Goal: Answer question/provide support: Share knowledge or assist other users

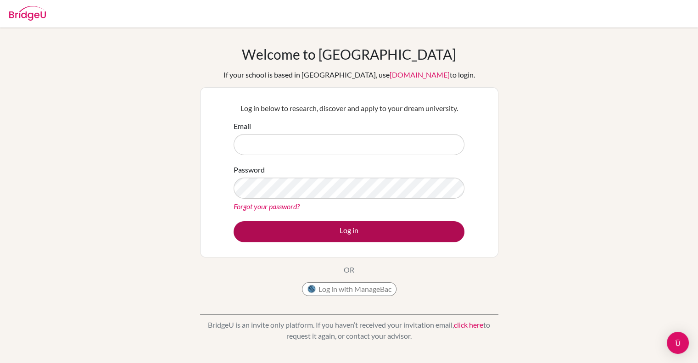
type input "[PERSON_NAME][EMAIL_ADDRESS][PERSON_NAME][DOMAIN_NAME]"
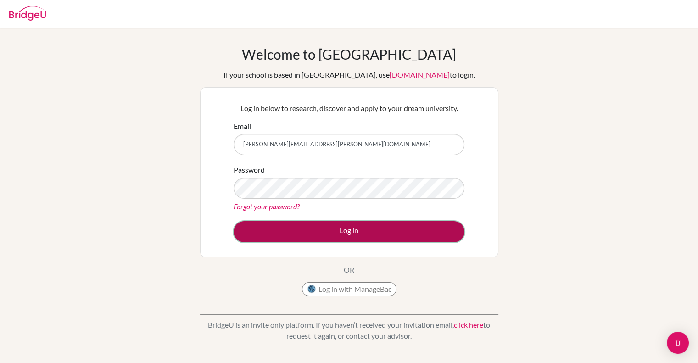
click at [324, 229] on button "Log in" at bounding box center [349, 231] width 231 height 21
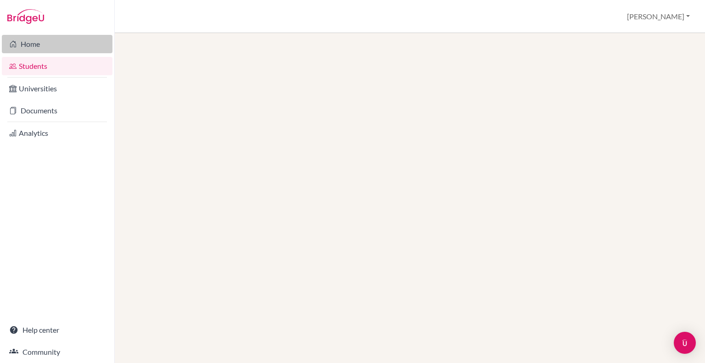
click at [35, 42] on link "Home" at bounding box center [57, 44] width 111 height 18
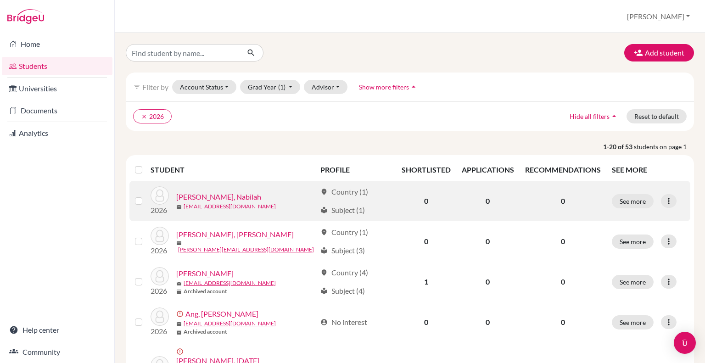
click at [216, 196] on link "[PERSON_NAME], Nabilah" at bounding box center [218, 196] width 85 height 11
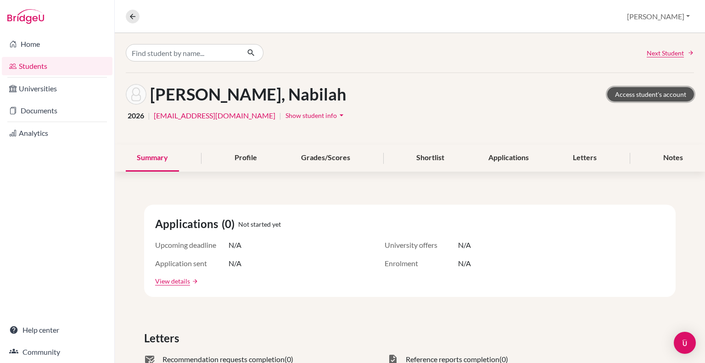
click at [648, 94] on link "Access student's account" at bounding box center [650, 94] width 87 height 14
